Goal: Information Seeking & Learning: Learn about a topic

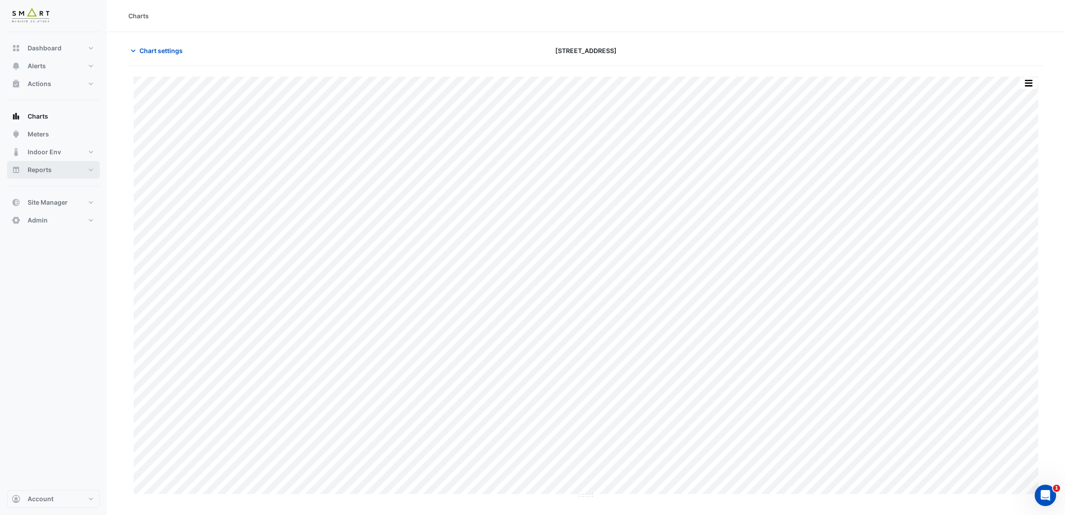
click at [42, 166] on span "Reports" at bounding box center [40, 169] width 24 height 9
select select "***"
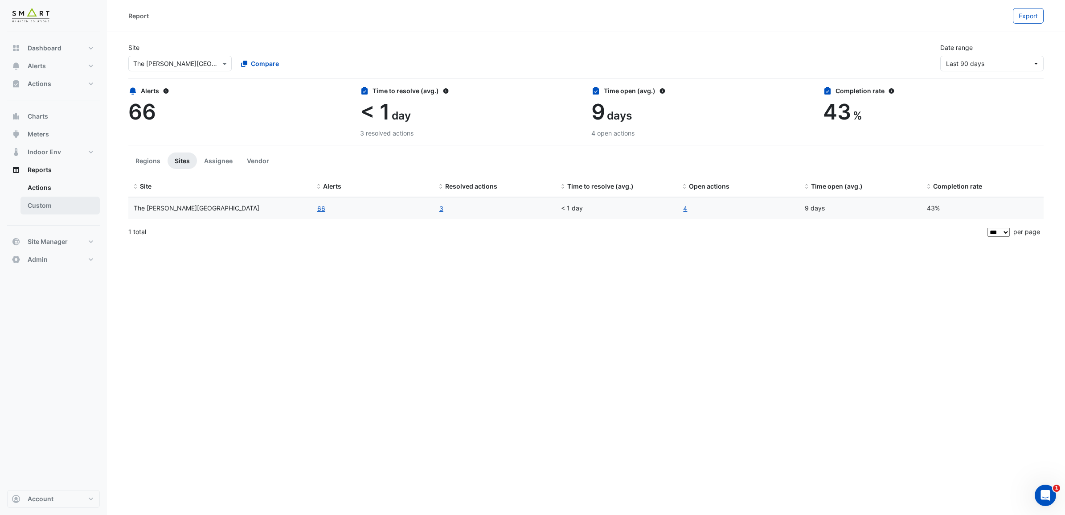
click at [45, 204] on link "Custom" at bounding box center [60, 206] width 79 height 18
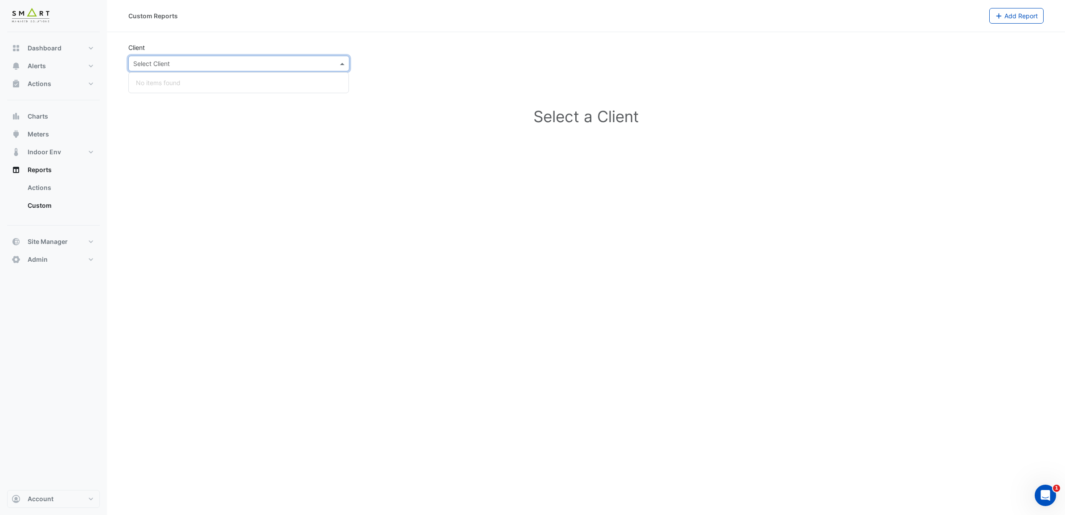
click at [204, 65] on input "text" at bounding box center [229, 63] width 193 height 9
click at [339, 39] on section "Client Select Client No items found Select a Client" at bounding box center [586, 95] width 958 height 126
click at [43, 190] on link "Actions" at bounding box center [60, 188] width 79 height 18
select select "***"
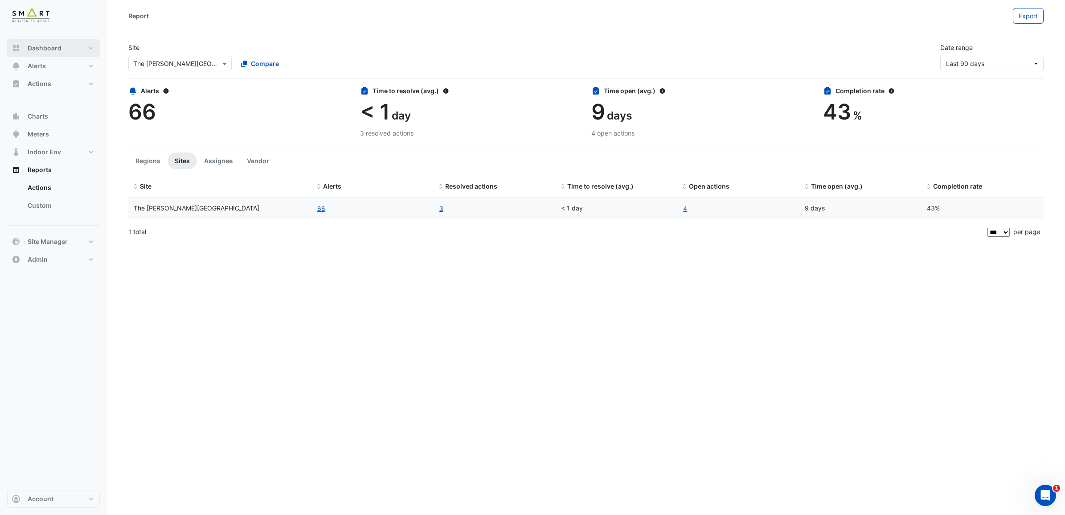
click at [88, 41] on button "Dashboard" at bounding box center [53, 48] width 93 height 18
select select "***"
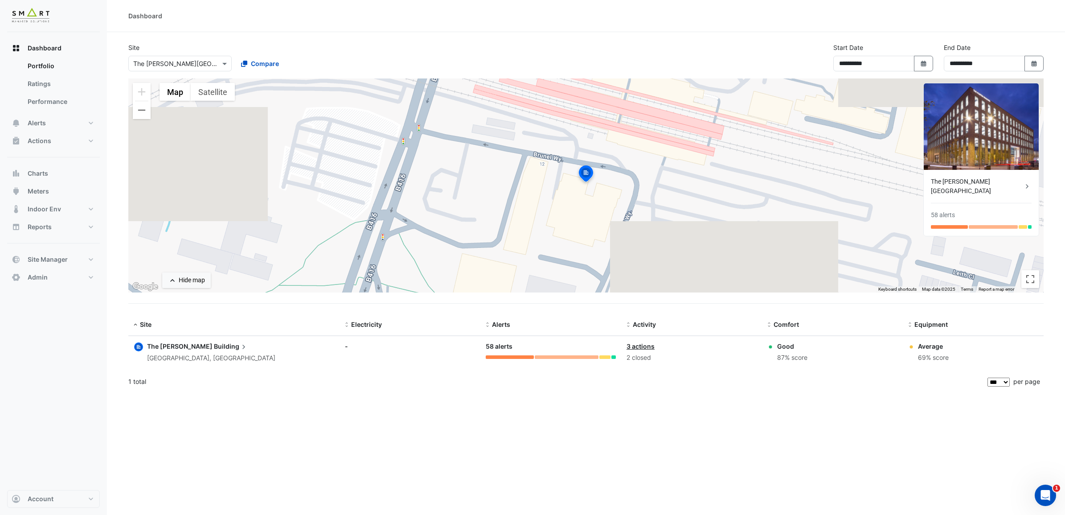
click at [214, 345] on span "Building" at bounding box center [231, 346] width 34 height 10
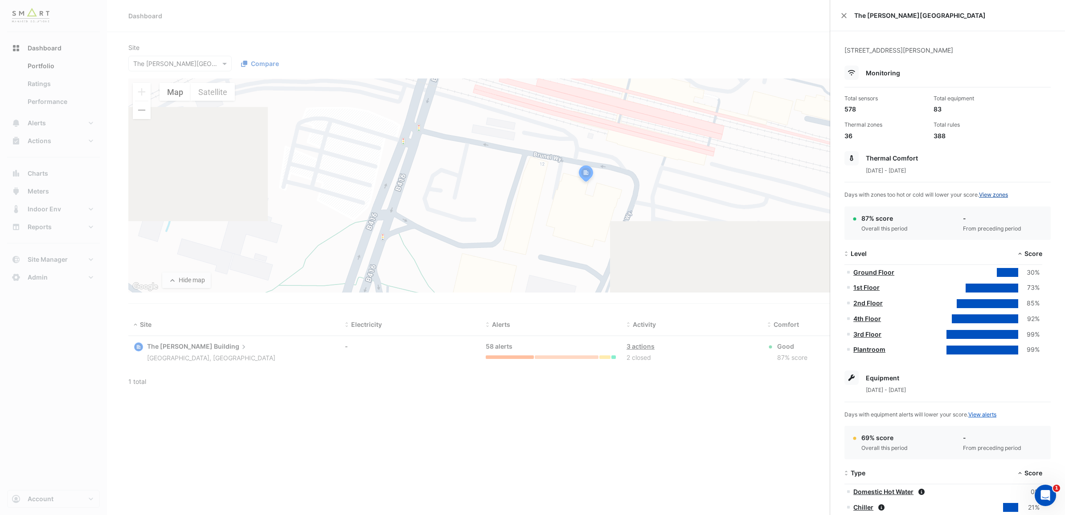
click at [1006, 194] on link "View zones" at bounding box center [993, 194] width 29 height 7
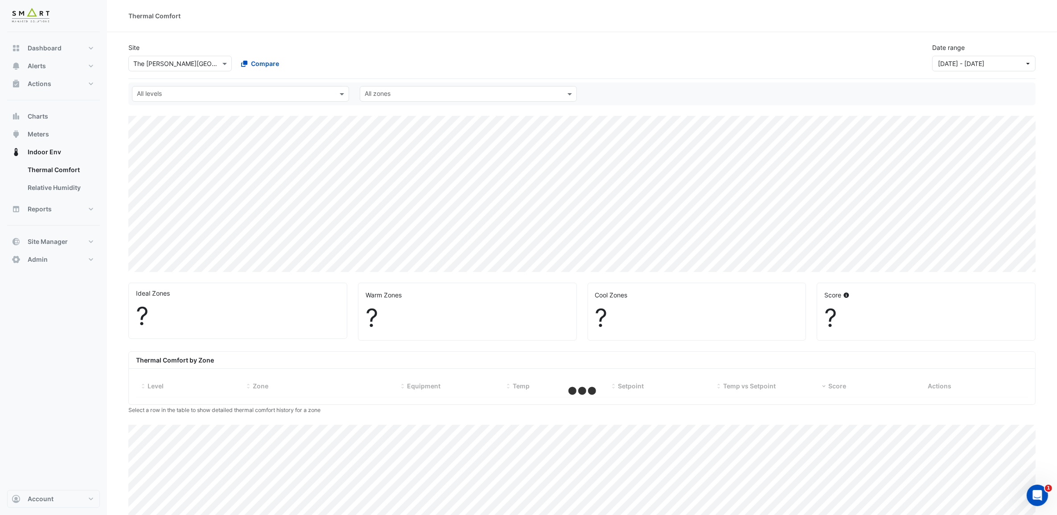
select select "***"
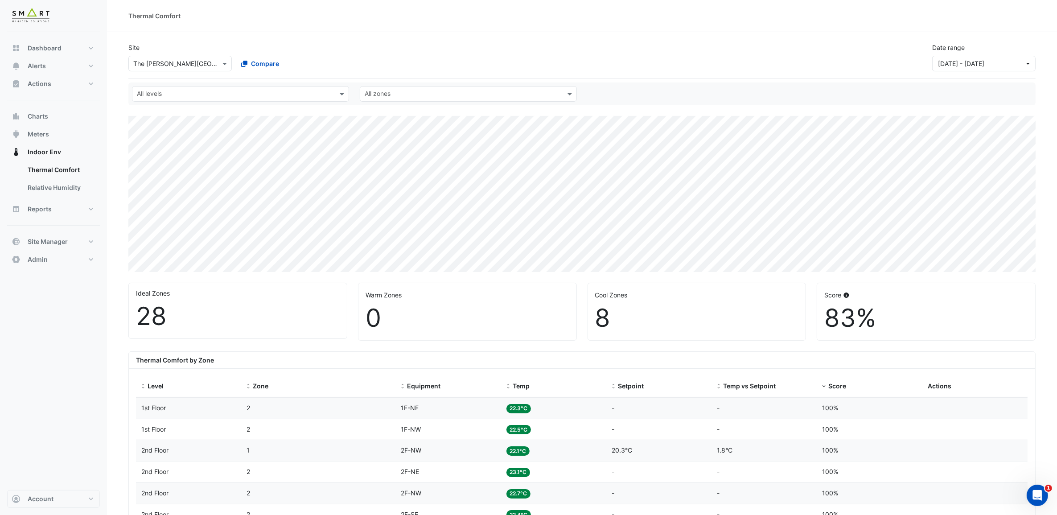
click at [177, 70] on div "× The [PERSON_NAME][GEOGRAPHIC_DATA]" at bounding box center [179, 64] width 103 height 16
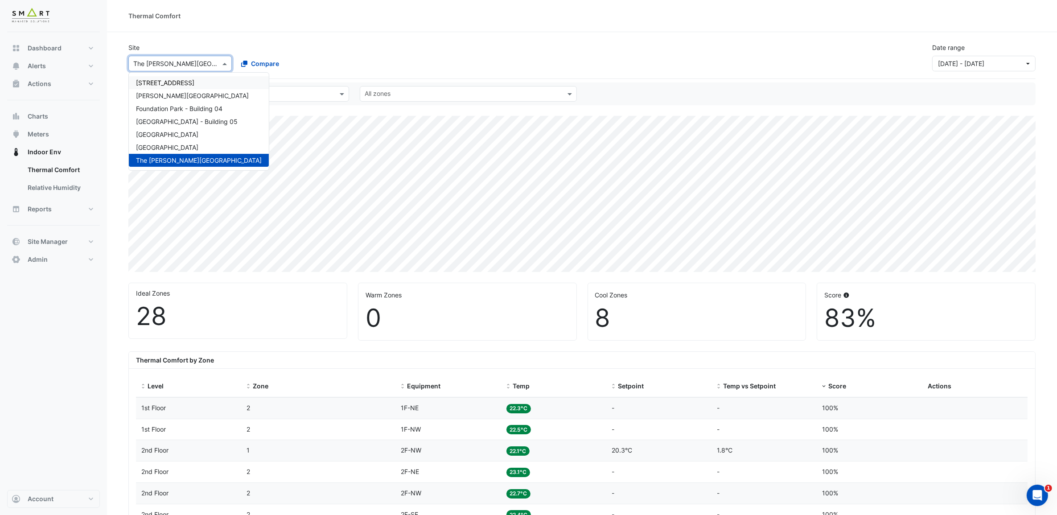
click at [178, 82] on span "[STREET_ADDRESS]" at bounding box center [165, 83] width 58 height 8
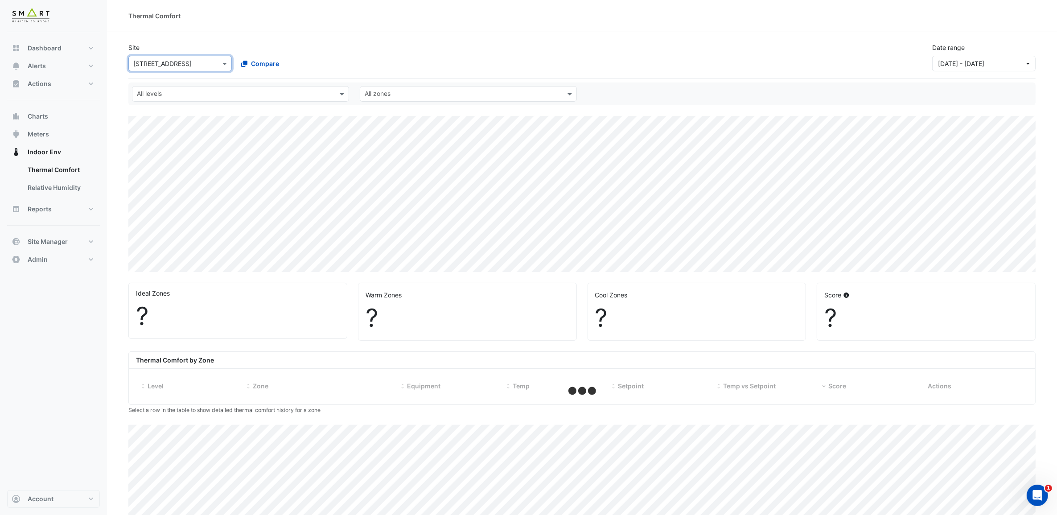
click at [547, 96] on input "text" at bounding box center [463, 94] width 197 height 9
select select "***"
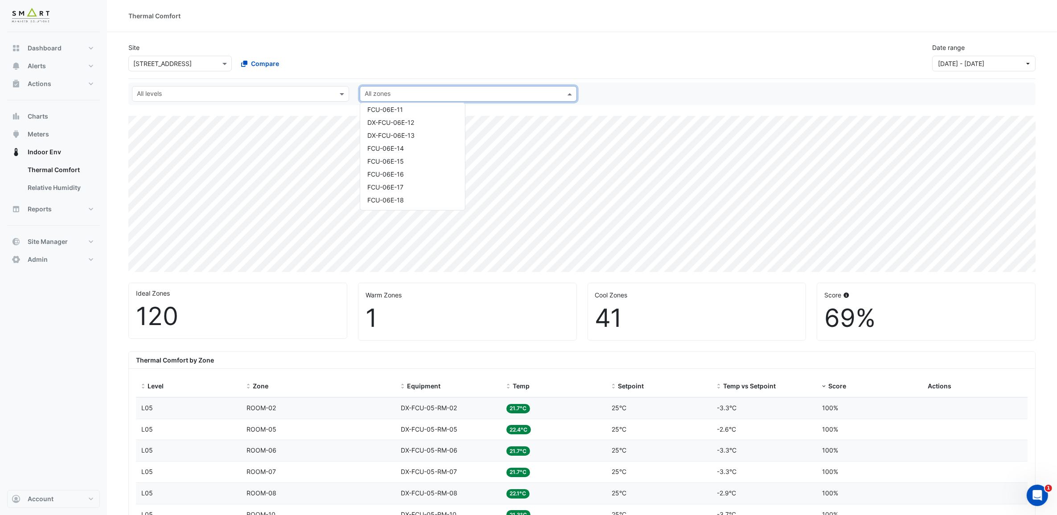
scroll to position [1281, 0]
click at [320, 85] on div "All levels All zones Boiler-Rm L.V.Switch-Rm Tank-Rm Entrance-Hall HIGH-PRESSUR…" at bounding box center [581, 93] width 907 height 23
click at [323, 92] on input "text" at bounding box center [235, 94] width 197 height 9
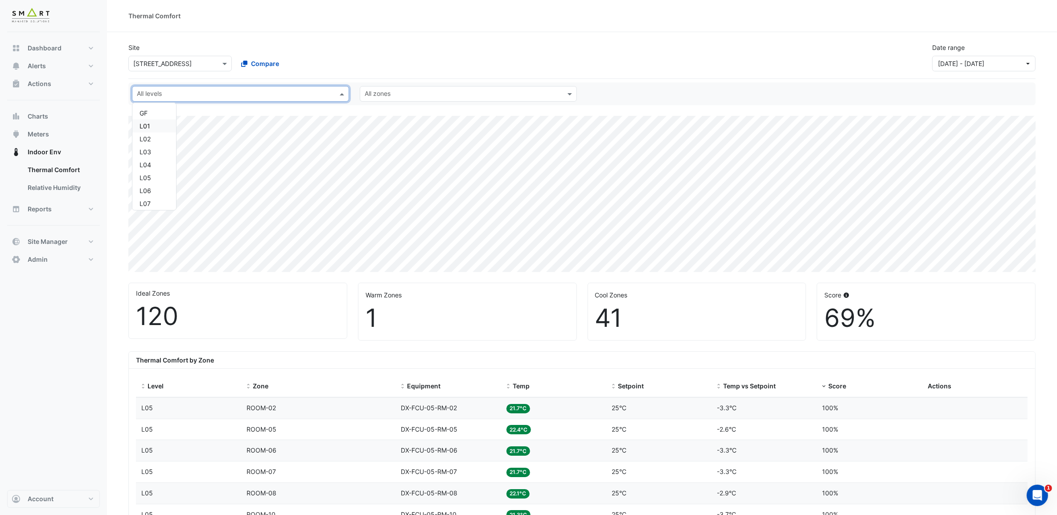
click at [163, 127] on div "L01" at bounding box center [154, 125] width 29 height 9
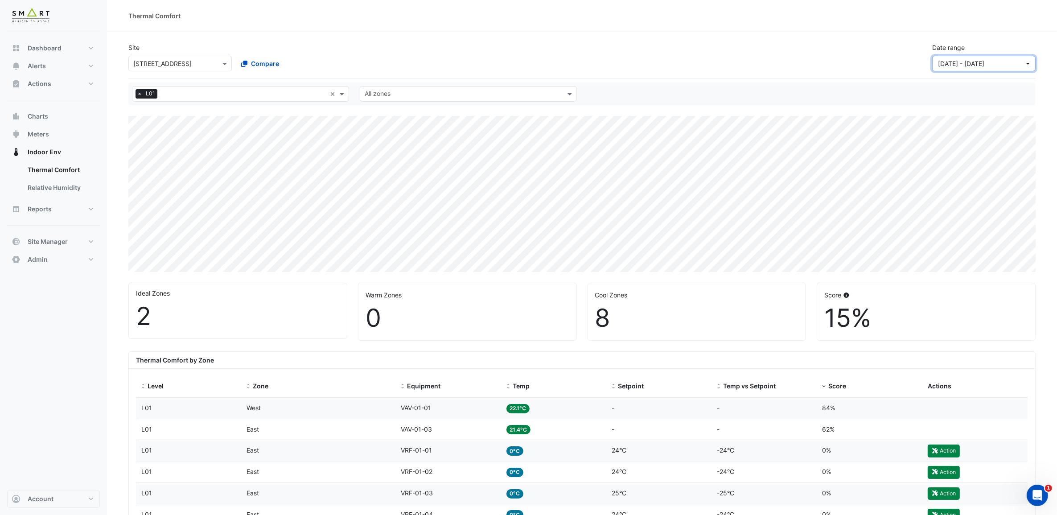
click at [1030, 63] on button "[DATE] - [DATE]" at bounding box center [983, 64] width 103 height 16
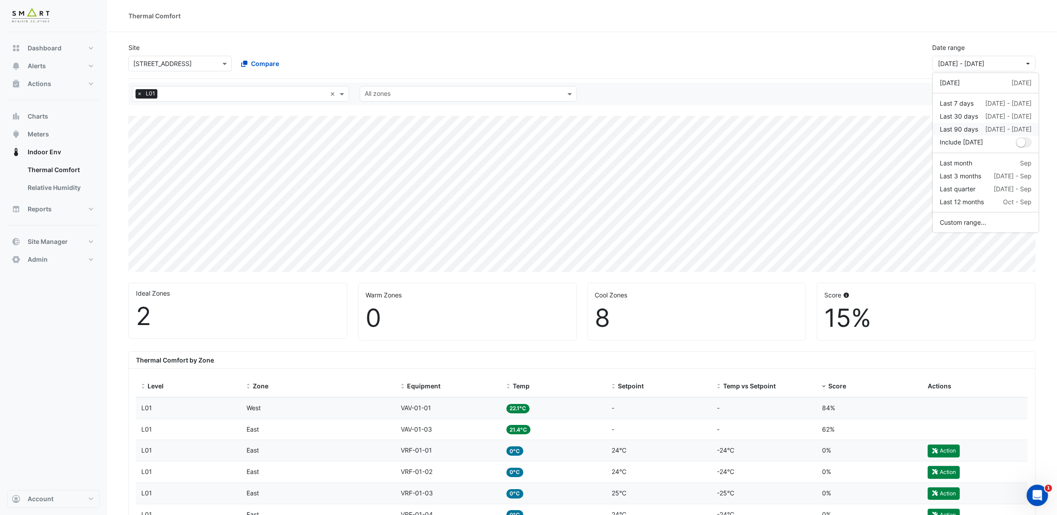
click at [1010, 130] on div "[DATE] - [DATE]" at bounding box center [1008, 129] width 46 height 9
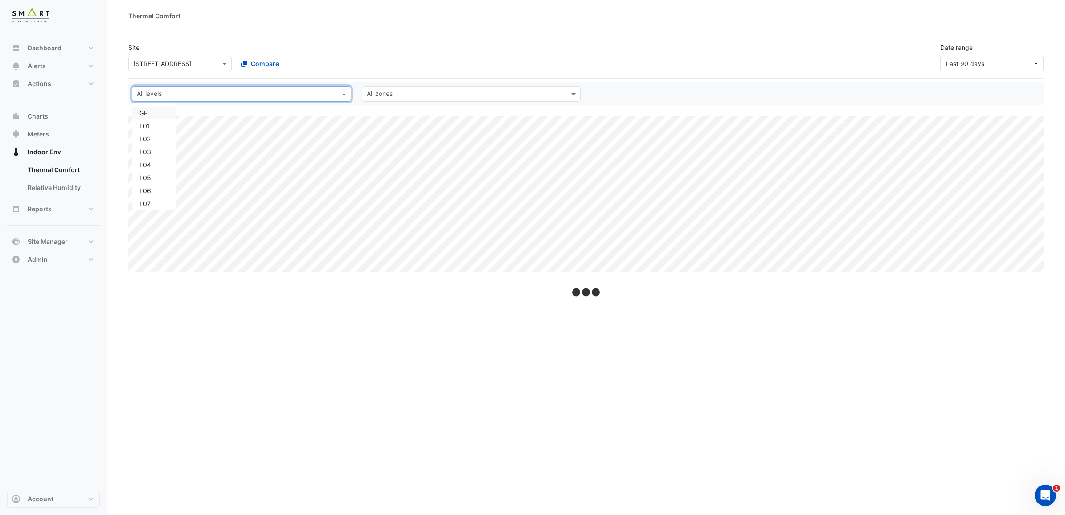
click at [344, 95] on span at bounding box center [345, 93] width 11 height 9
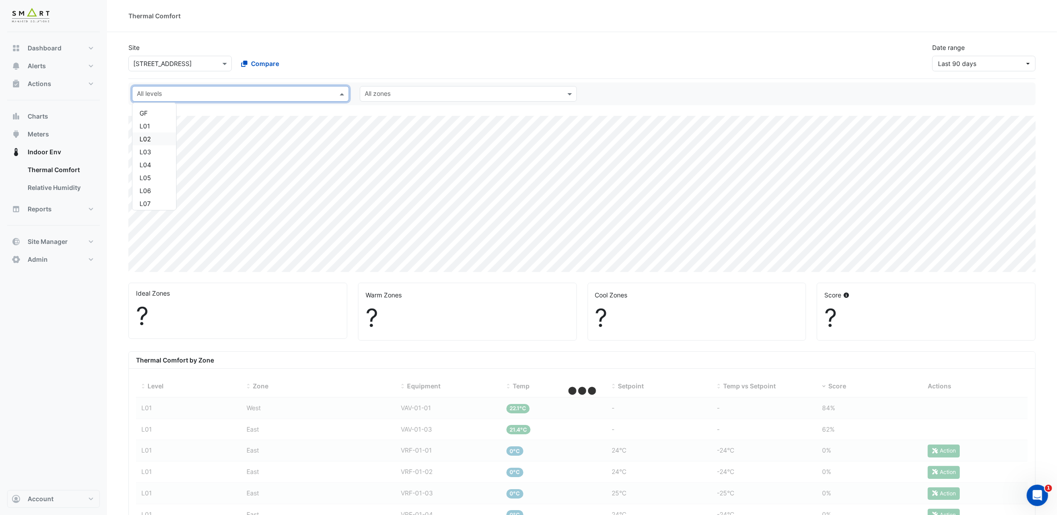
click at [164, 137] on div "L02" at bounding box center [154, 138] width 29 height 9
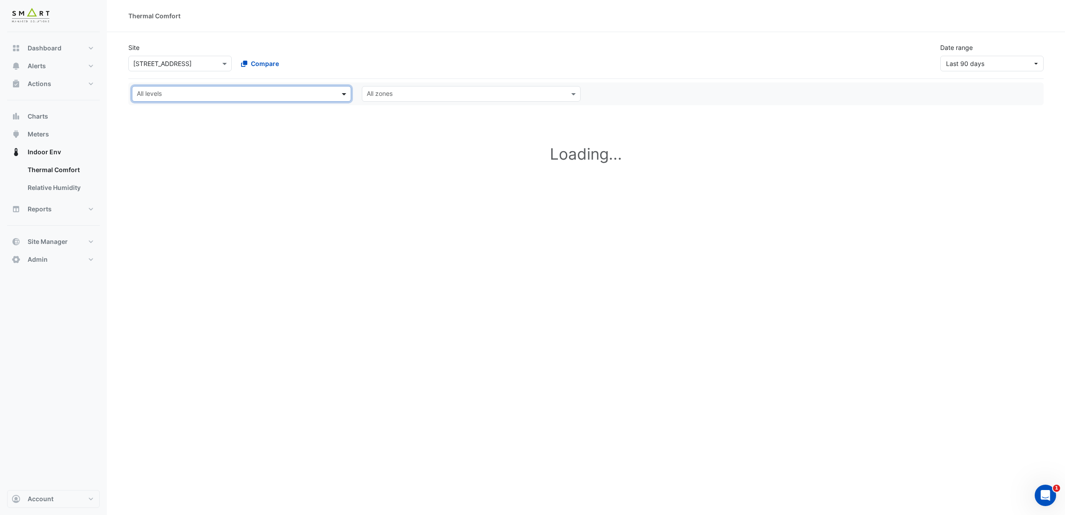
click at [344, 94] on span at bounding box center [345, 93] width 11 height 9
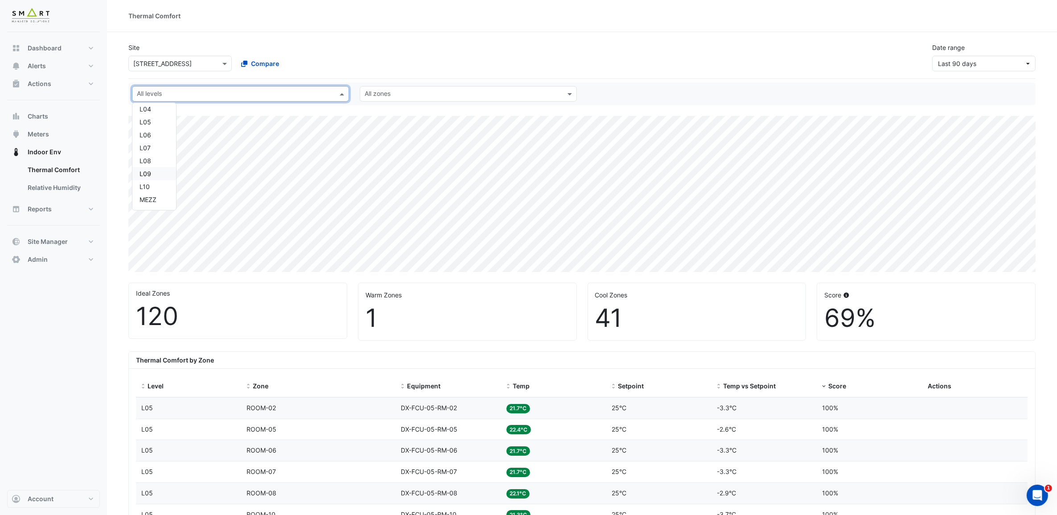
click at [157, 172] on div "L09" at bounding box center [154, 173] width 29 height 9
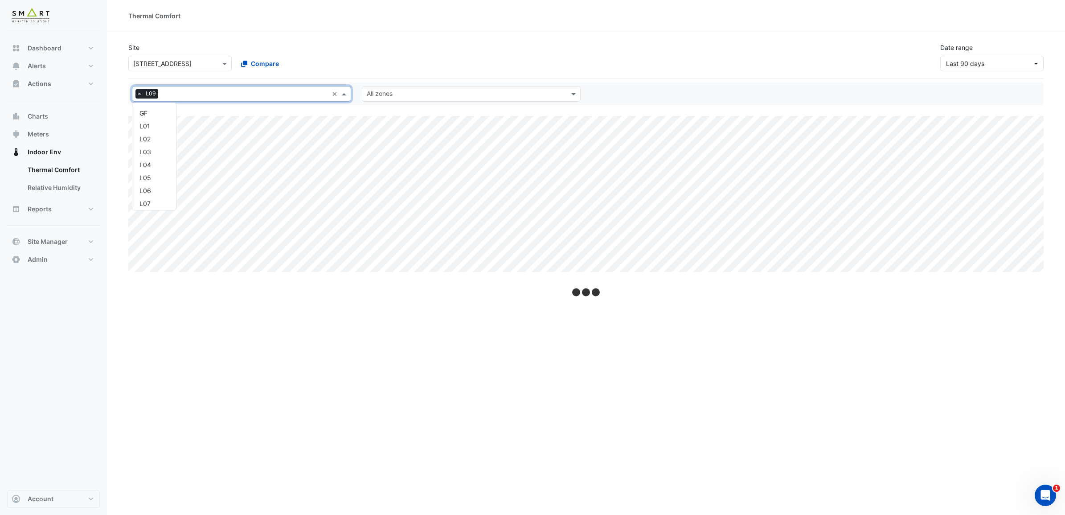
click at [233, 94] on input "text" at bounding box center [245, 94] width 167 height 9
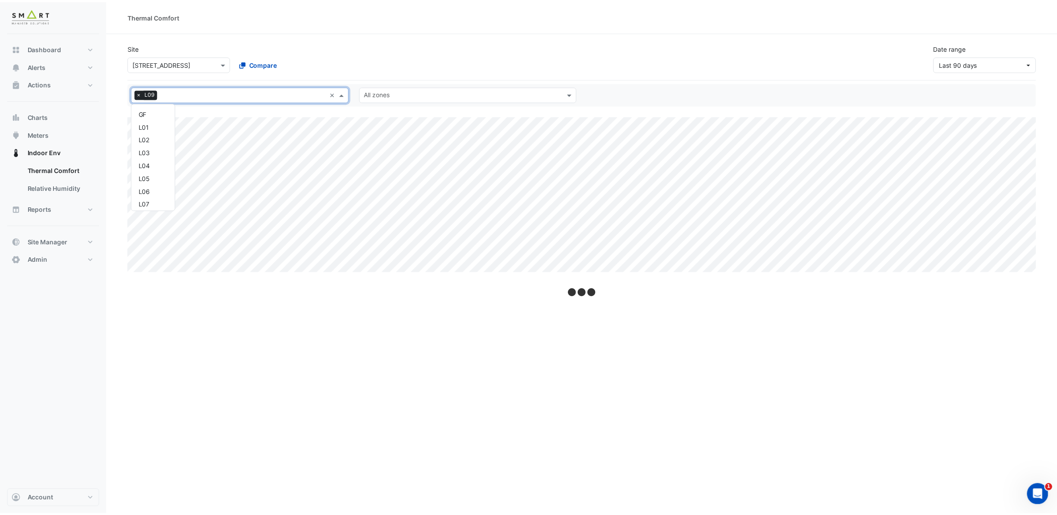
scroll to position [81, 0]
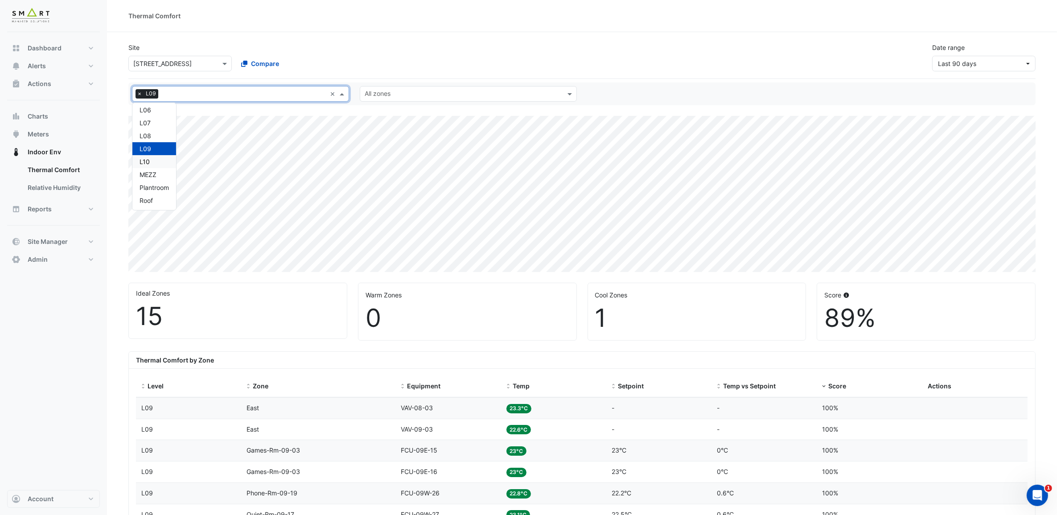
click at [157, 163] on div "L10" at bounding box center [154, 161] width 29 height 9
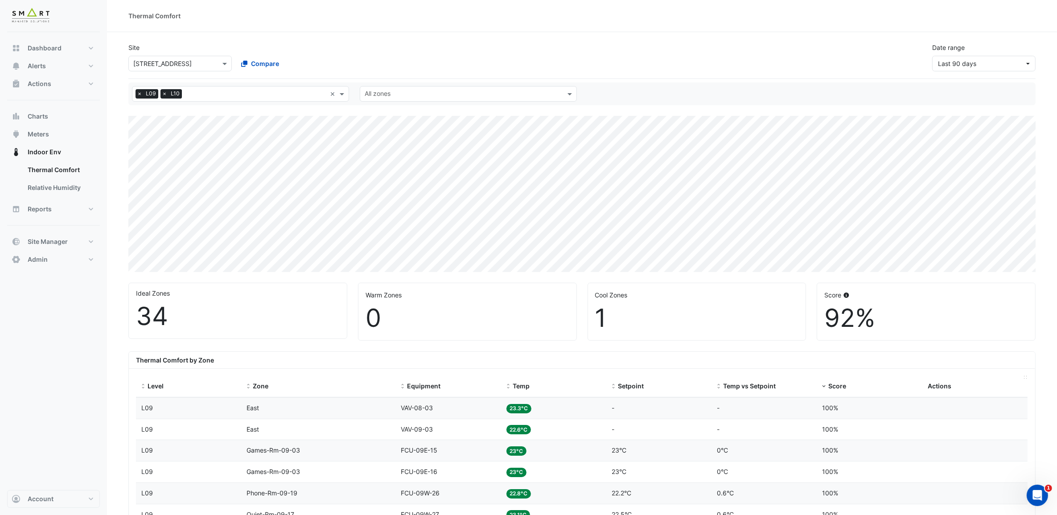
click at [935, 383] on span "Actions" at bounding box center [940, 386] width 24 height 8
click at [939, 388] on span "Actions" at bounding box center [940, 386] width 24 height 8
click at [839, 384] on span "Score" at bounding box center [838, 386] width 18 height 8
click at [40, 183] on link "Relative Humidity" at bounding box center [60, 188] width 79 height 18
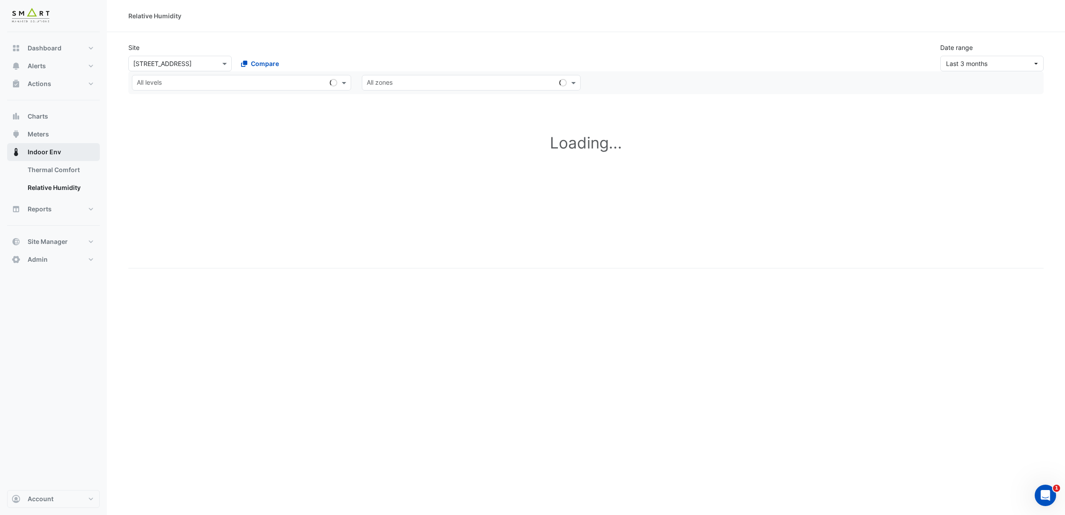
click at [44, 150] on span "Indoor Env" at bounding box center [44, 152] width 33 height 9
click at [54, 153] on span "Indoor Env" at bounding box center [44, 152] width 33 height 9
click at [56, 167] on link "Thermal Comfort" at bounding box center [60, 170] width 79 height 18
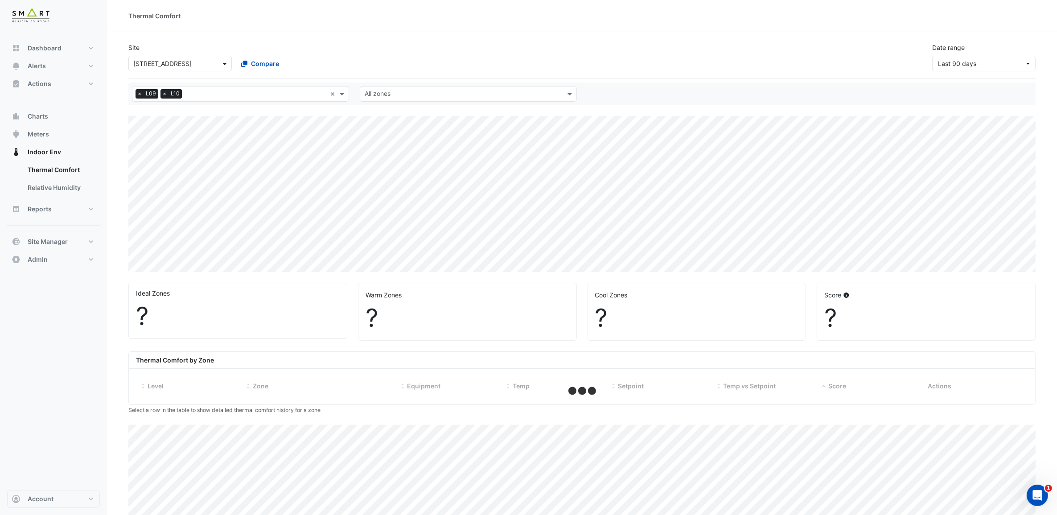
click at [230, 63] on span at bounding box center [225, 63] width 11 height 9
select select "***"
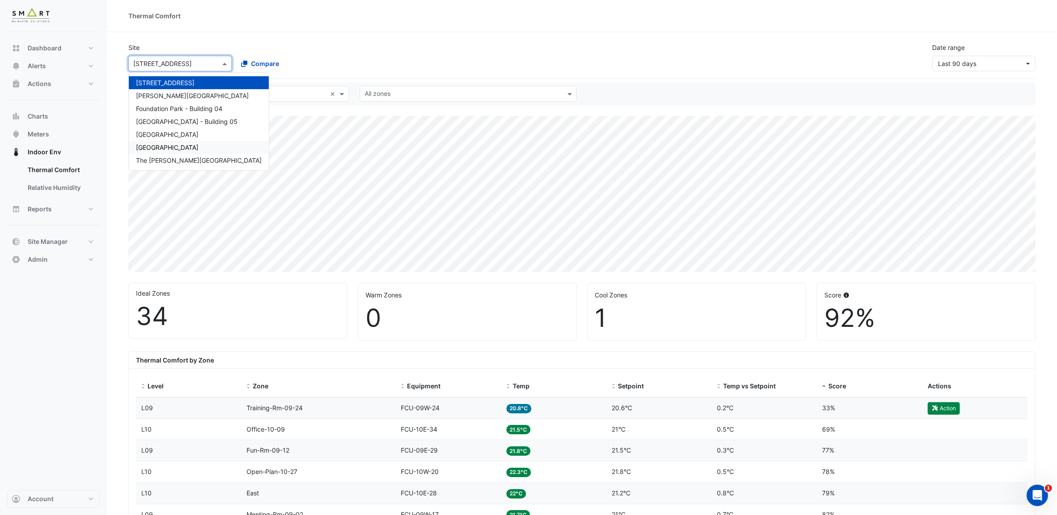
drag, startPoint x: 172, startPoint y: 156, endPoint x: 172, endPoint y: 146, distance: 10.3
click at [172, 146] on div "12 [GEOGRAPHIC_DATA] [PERSON_NAME][GEOGRAPHIC_DATA] - Building [GEOGRAPHIC_DATA…" at bounding box center [199, 121] width 140 height 90
click at [172, 146] on span "[GEOGRAPHIC_DATA]" at bounding box center [167, 148] width 62 height 8
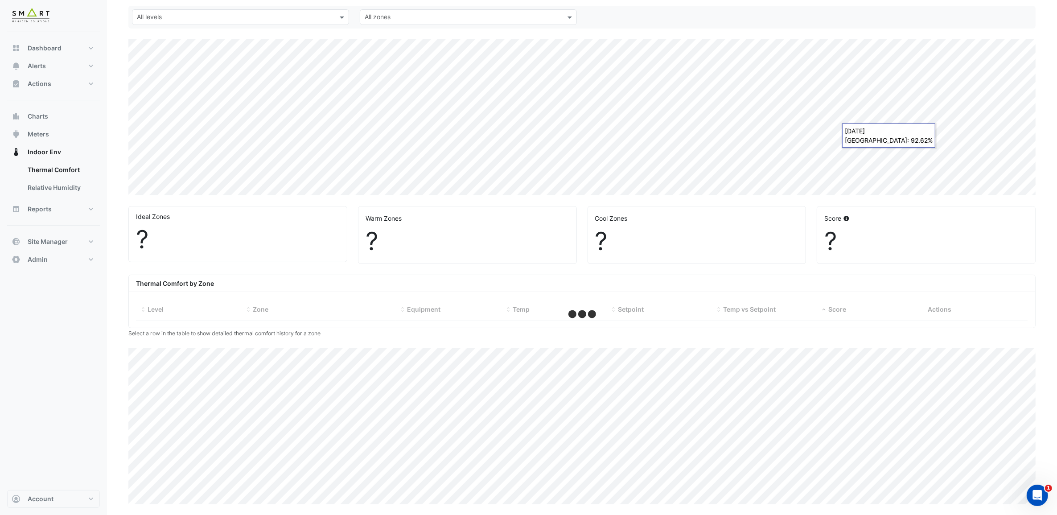
scroll to position [77, 0]
select select "***"
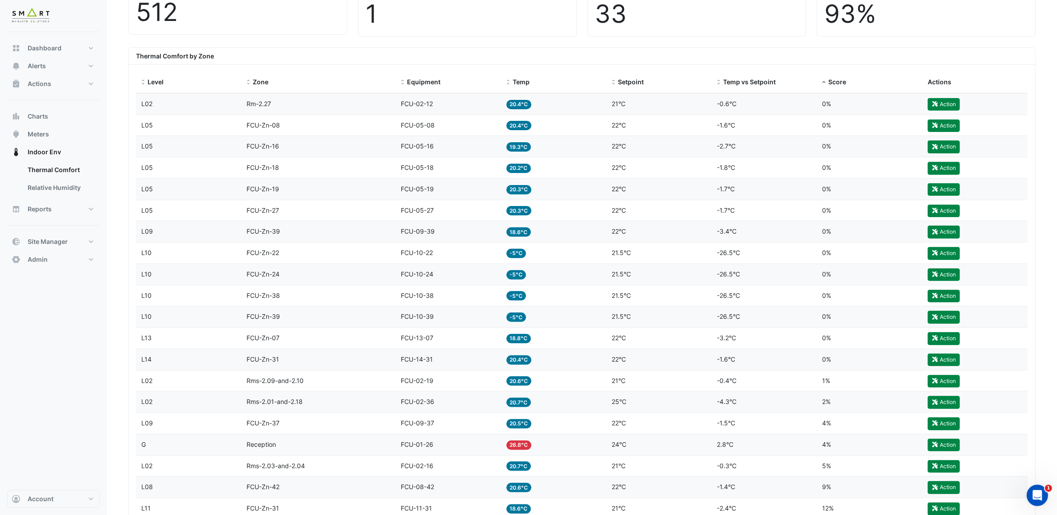
scroll to position [300, 0]
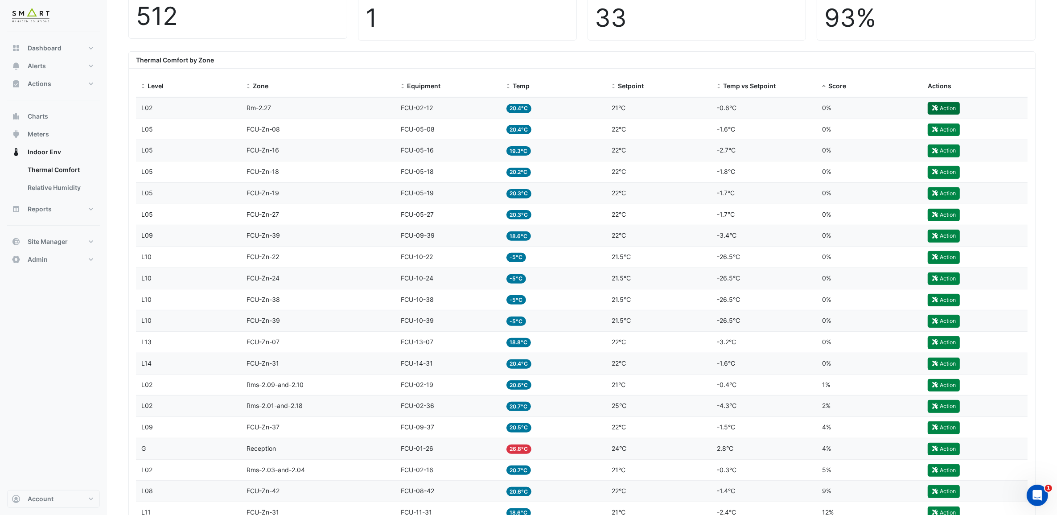
click at [948, 107] on button "Action" at bounding box center [944, 108] width 32 height 12
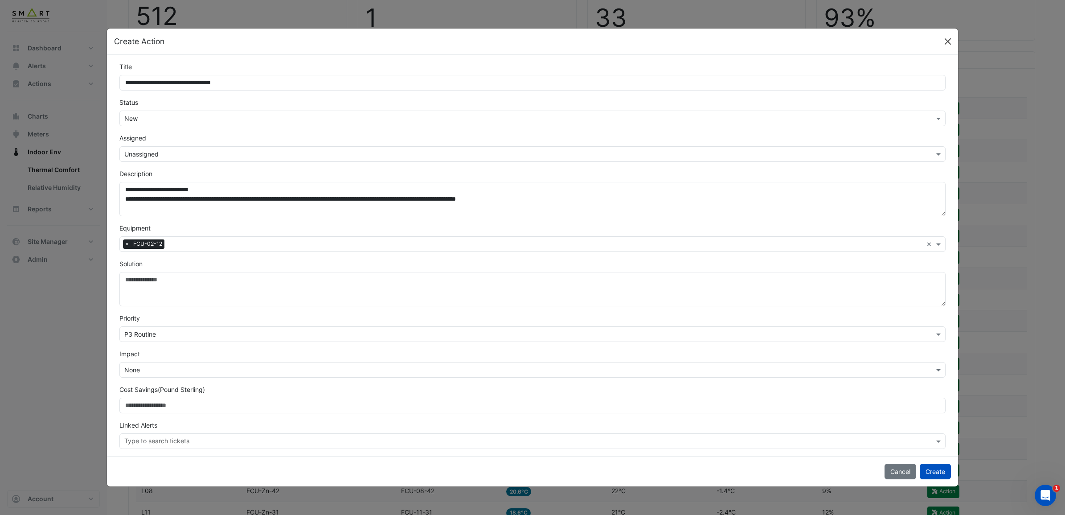
click at [950, 40] on button "Close" at bounding box center [947, 41] width 13 height 13
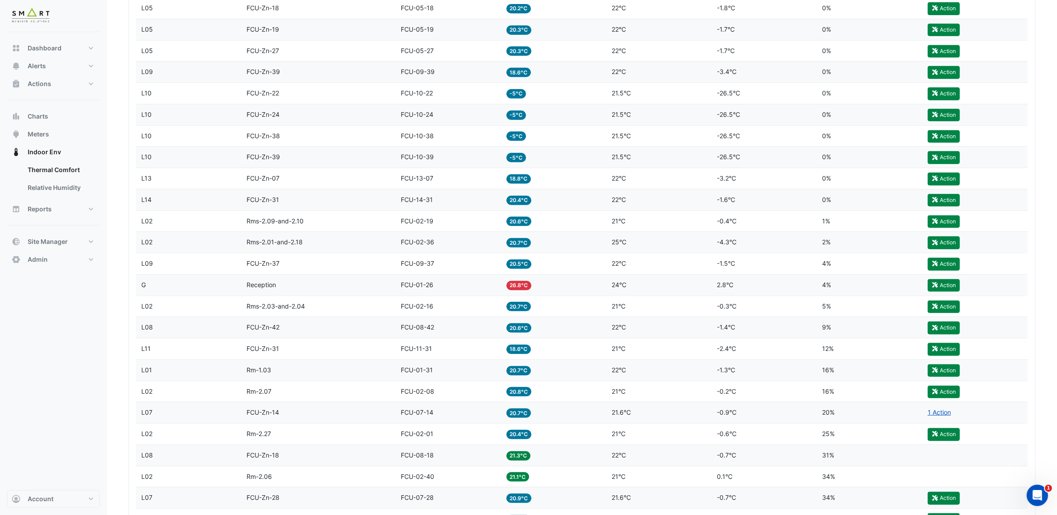
scroll to position [467, 0]
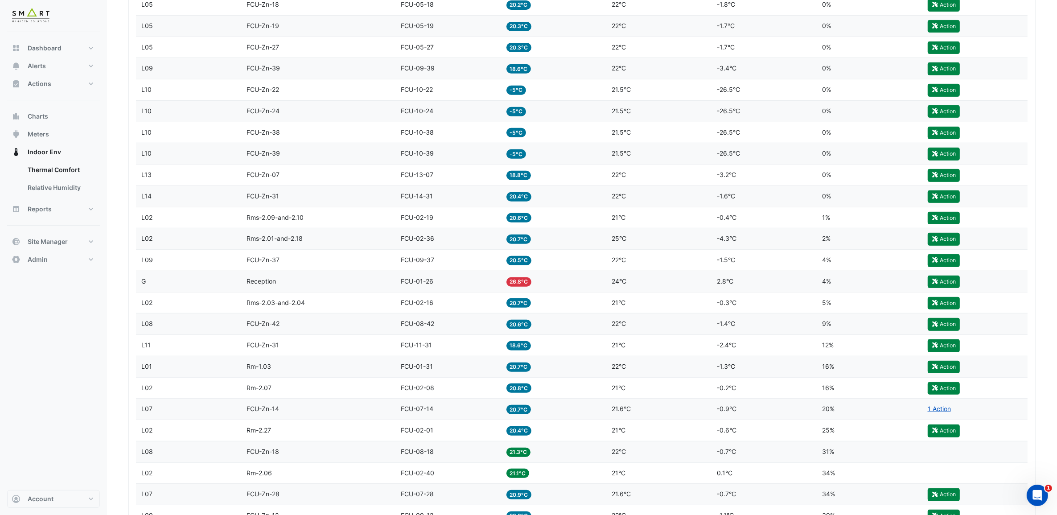
click at [520, 457] on span "21.3°C" at bounding box center [518, 452] width 25 height 9
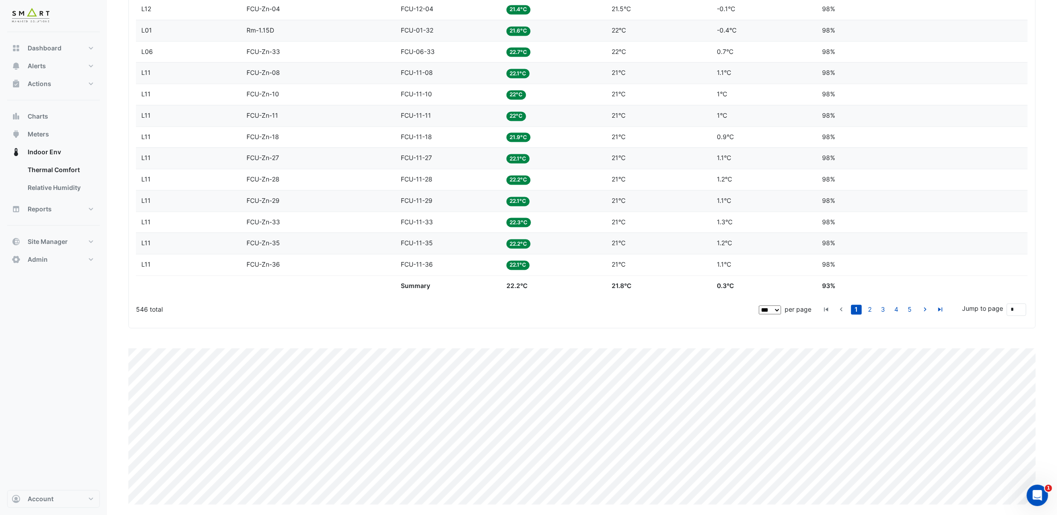
scroll to position [2270, 0]
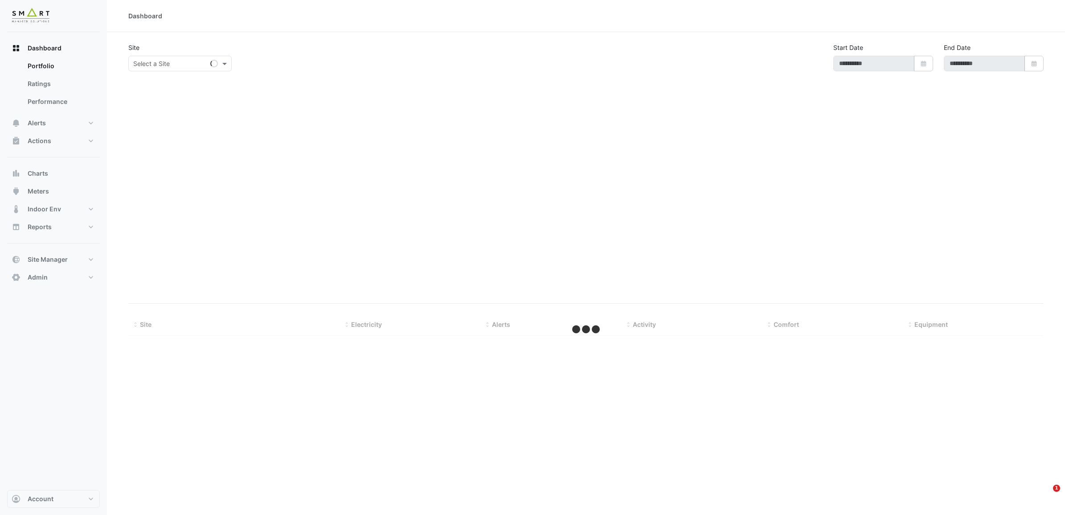
type input "**********"
select select "***"
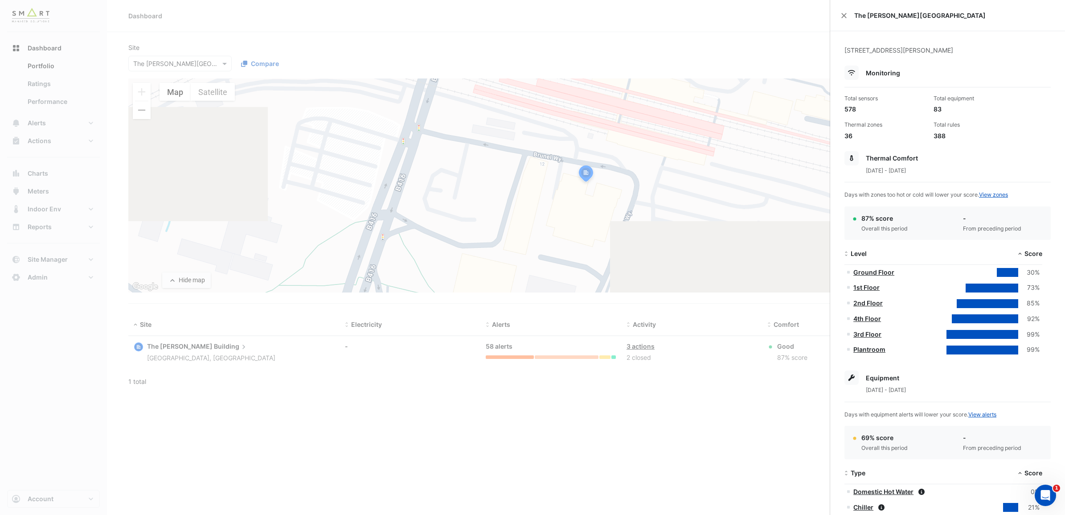
click at [213, 65] on ngb-offcanvas-backdrop at bounding box center [532, 257] width 1065 height 515
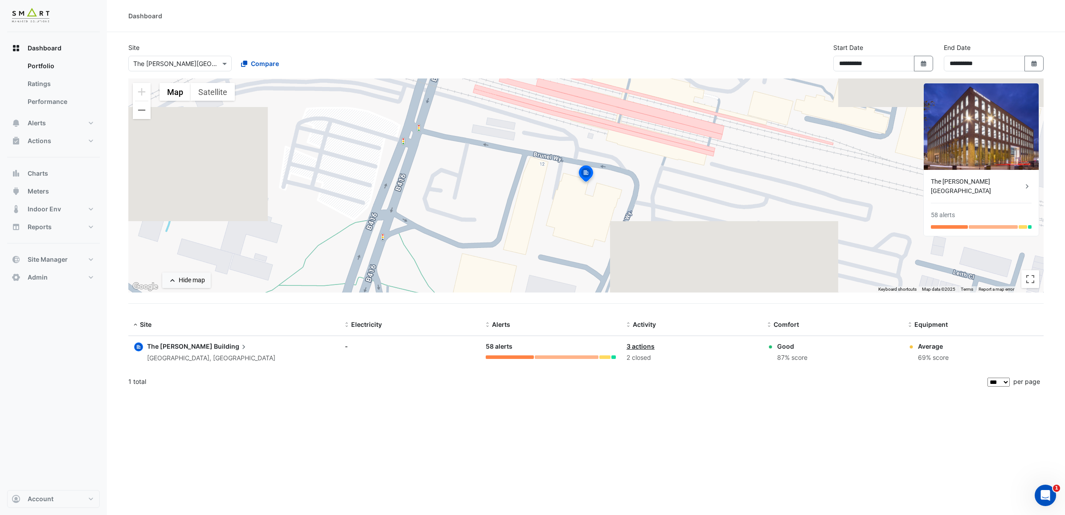
click at [214, 63] on div at bounding box center [180, 63] width 103 height 10
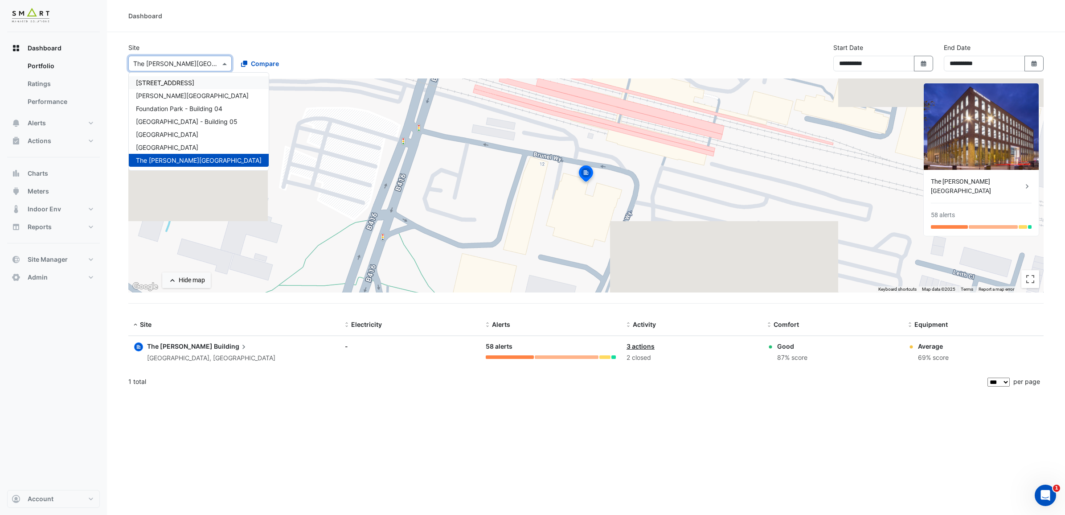
click at [194, 83] on span "[STREET_ADDRESS]" at bounding box center [165, 83] width 58 height 8
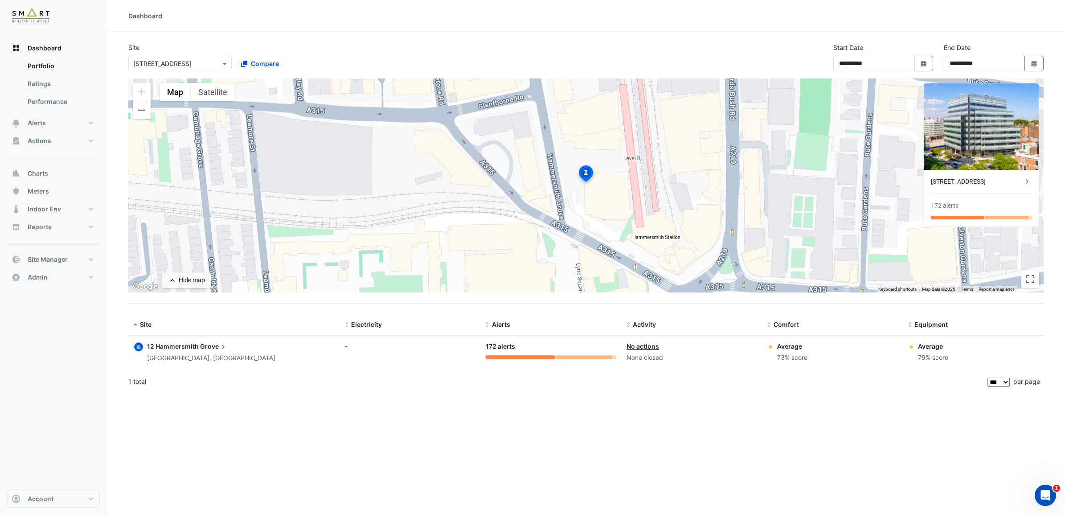
click at [183, 348] on span "12 Hammersmith" at bounding box center [173, 346] width 52 height 8
